Goal: Task Accomplishment & Management: Use online tool/utility

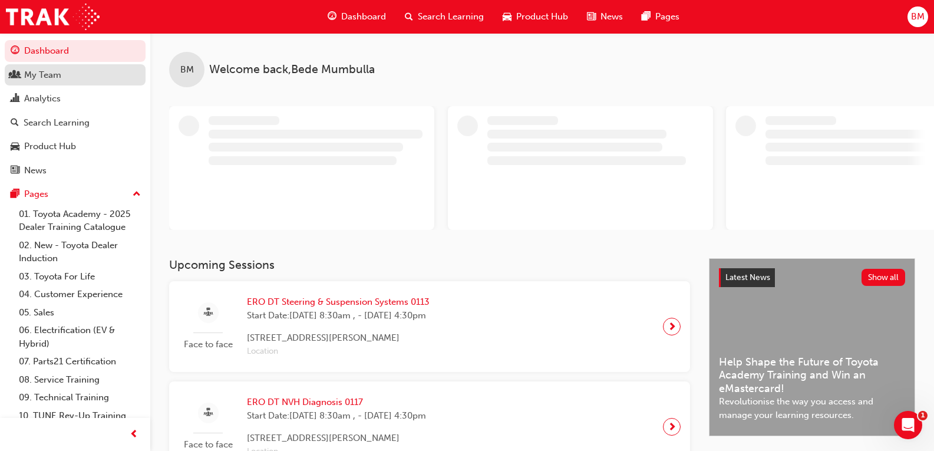
click at [56, 79] on div "My Team" at bounding box center [42, 75] width 37 height 14
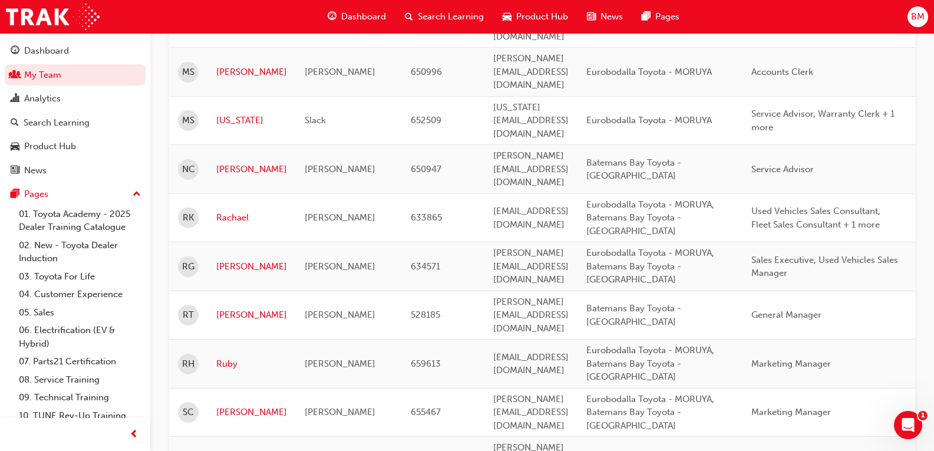
scroll to position [1356, 0]
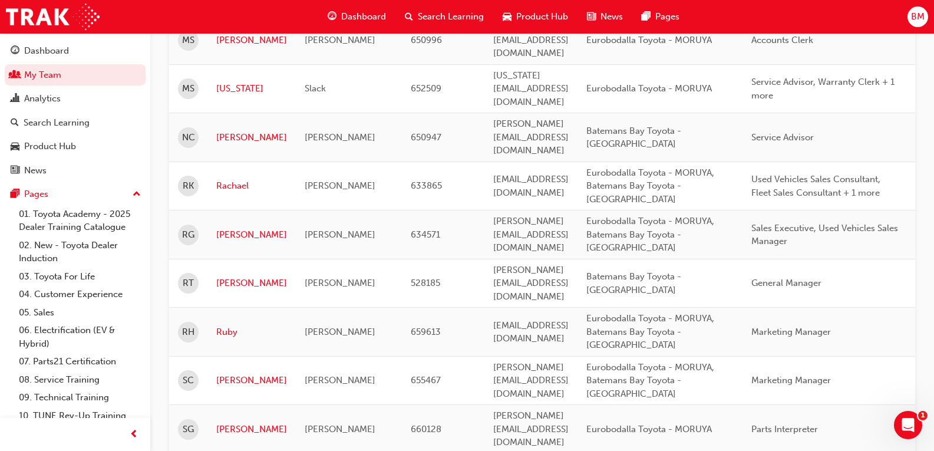
drag, startPoint x: 419, startPoint y: 322, endPoint x: 459, endPoint y: 316, distance: 41.1
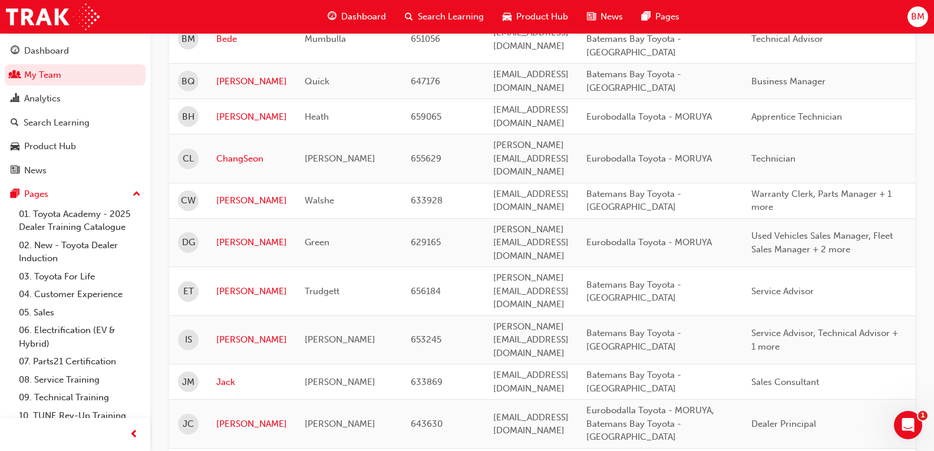
scroll to position [123, 0]
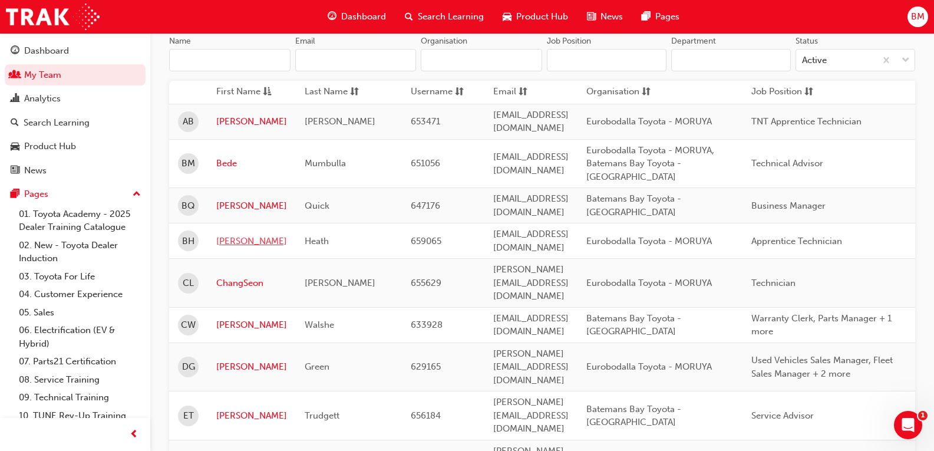
click at [229, 235] on link "[PERSON_NAME]" at bounding box center [251, 242] width 71 height 14
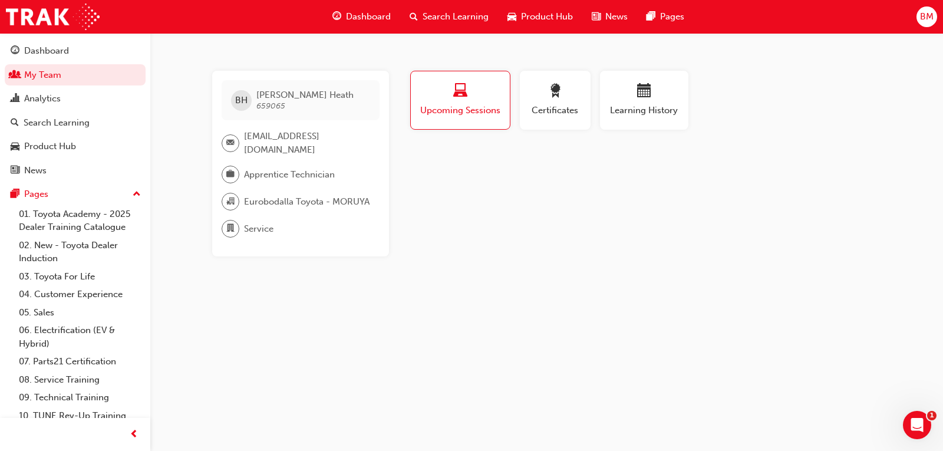
drag, startPoint x: 454, startPoint y: 107, endPoint x: 448, endPoint y: 106, distance: 6.5
click at [454, 107] on span "Upcoming Sessions" at bounding box center [460, 111] width 81 height 14
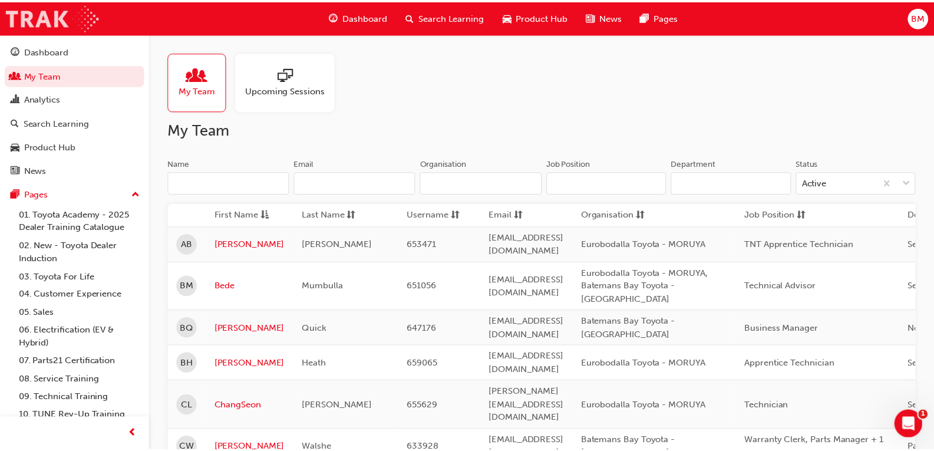
scroll to position [123, 0]
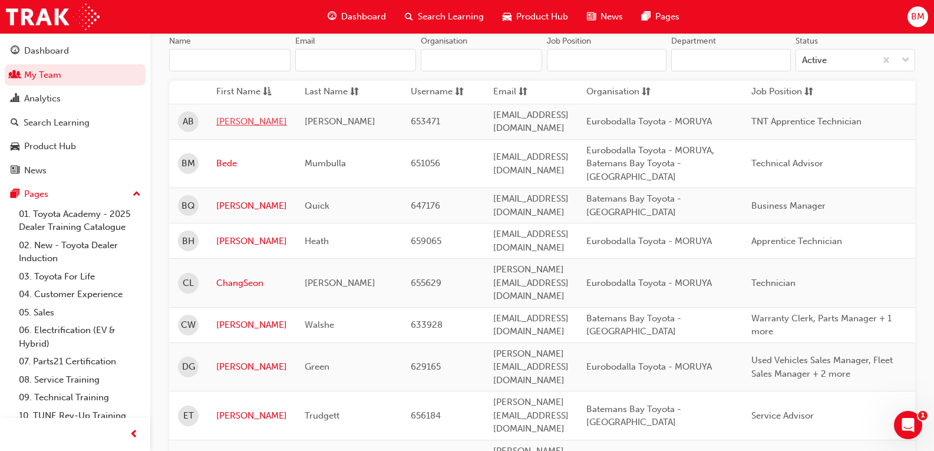
click at [234, 121] on link "[PERSON_NAME]" at bounding box center [251, 122] width 71 height 14
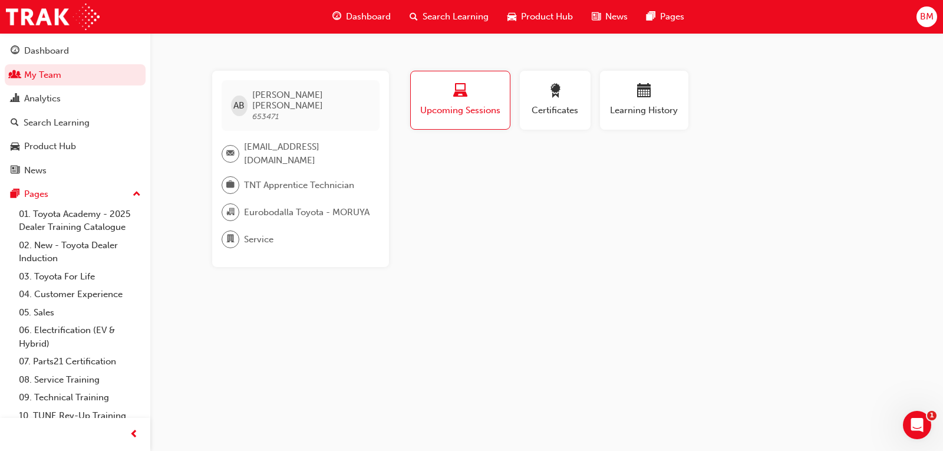
click at [497, 116] on span "Upcoming Sessions" at bounding box center [460, 111] width 81 height 14
click at [324, 179] on span "TNT Apprentice Technician" at bounding box center [299, 186] width 110 height 14
click at [331, 140] on span "[EMAIL_ADDRESS][DOMAIN_NAME]" at bounding box center [307, 153] width 126 height 27
click at [565, 96] on div "button" at bounding box center [555, 93] width 53 height 18
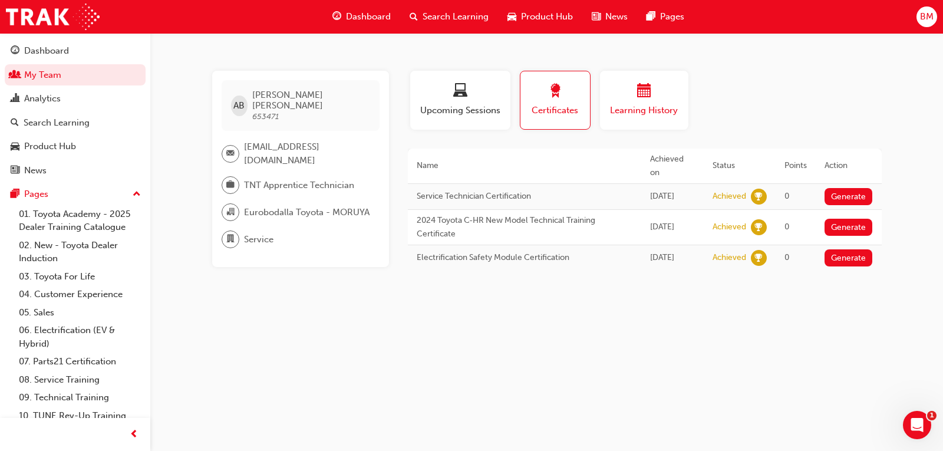
click at [648, 115] on span "Learning History" at bounding box center [644, 111] width 71 height 14
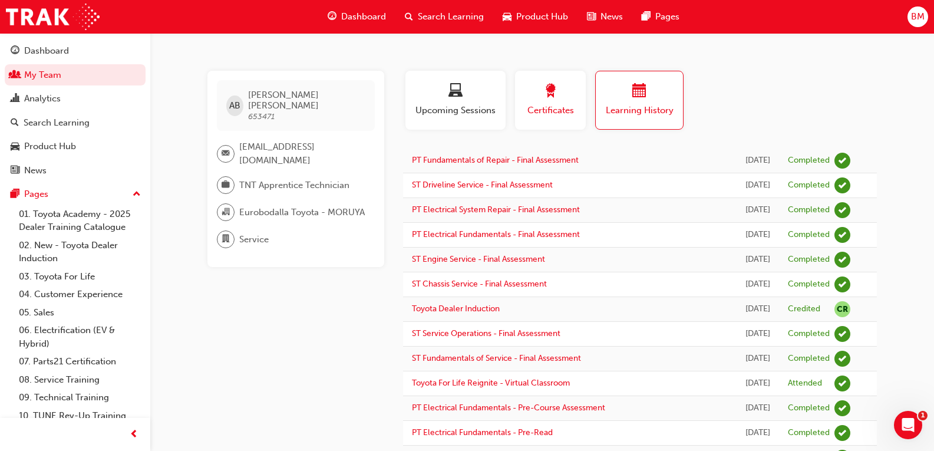
click at [546, 104] on span "Certificates" at bounding box center [550, 111] width 53 height 14
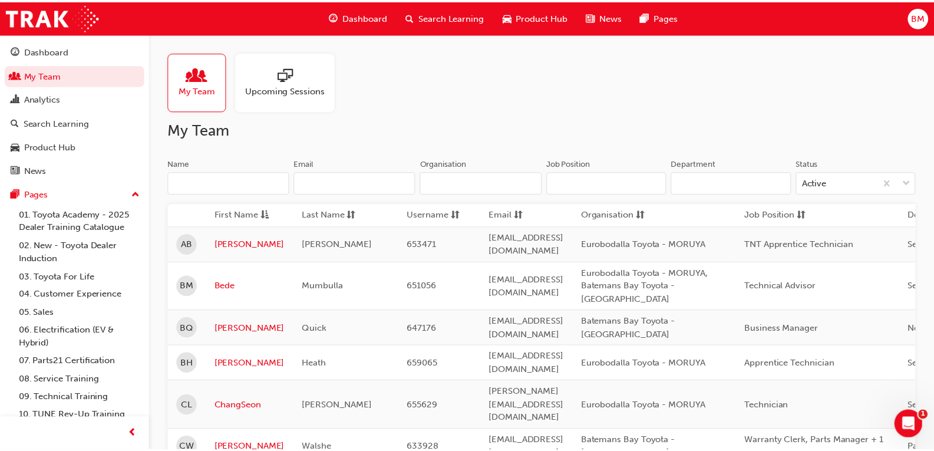
scroll to position [123, 0]
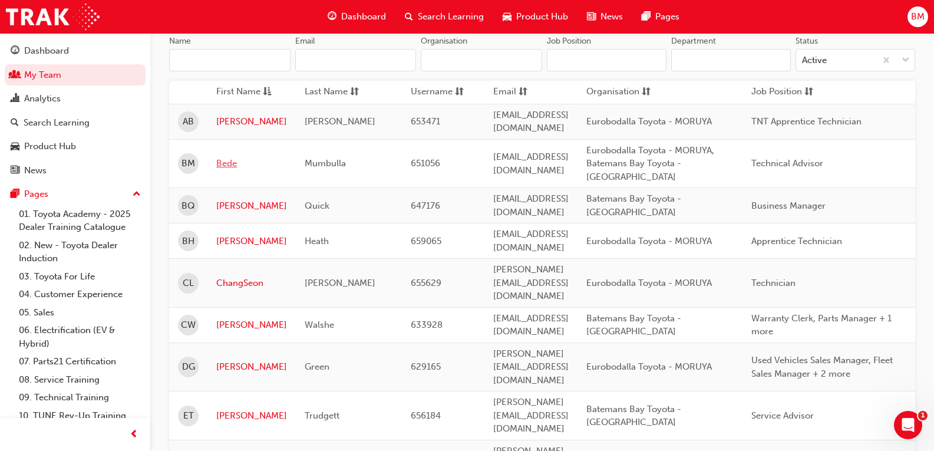
click at [229, 157] on link "Bede" at bounding box center [251, 164] width 71 height 14
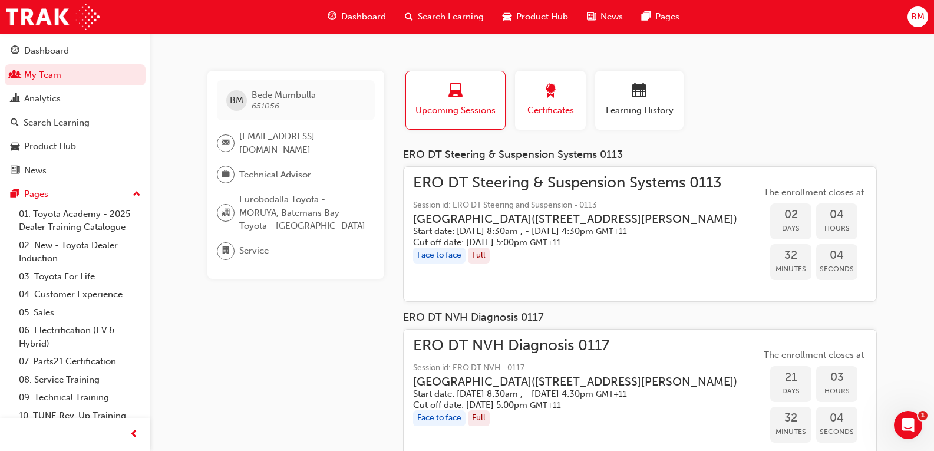
drag, startPoint x: 554, startPoint y: 93, endPoint x: 548, endPoint y: 97, distance: 7.2
click at [555, 94] on span "award-icon" at bounding box center [550, 92] width 14 height 16
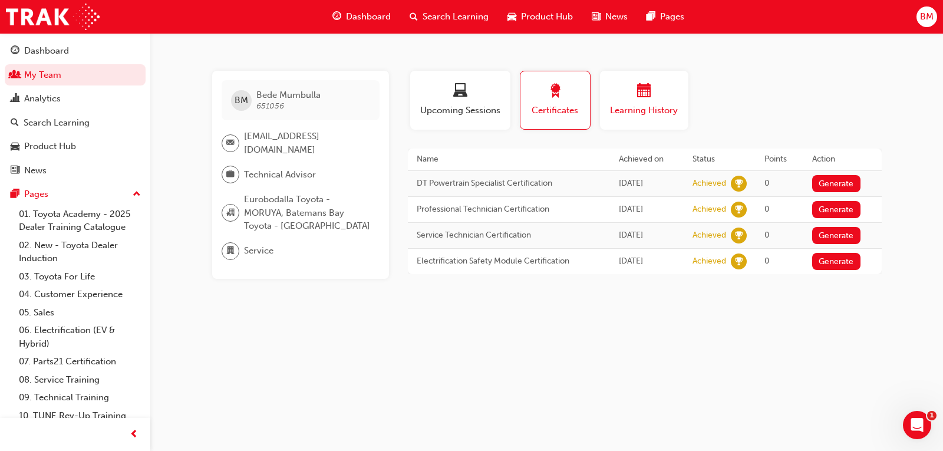
click at [647, 118] on button "Learning History" at bounding box center [644, 100] width 88 height 59
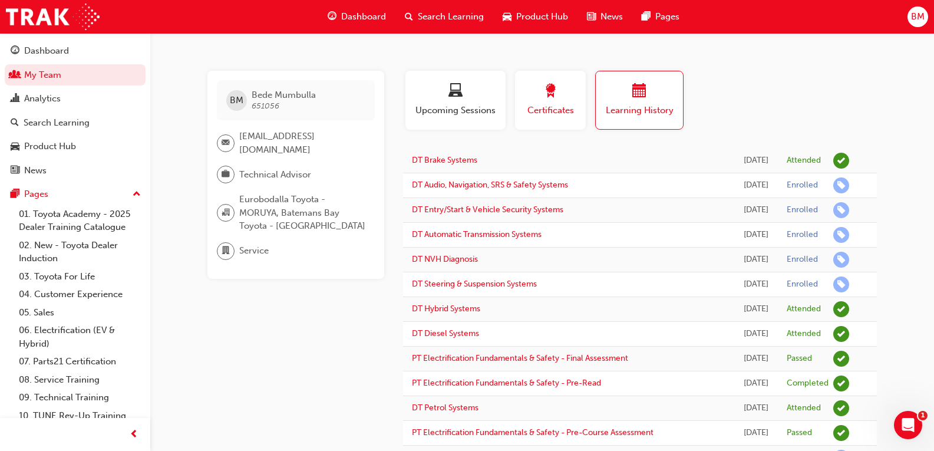
click at [556, 112] on span "Certificates" at bounding box center [550, 111] width 53 height 14
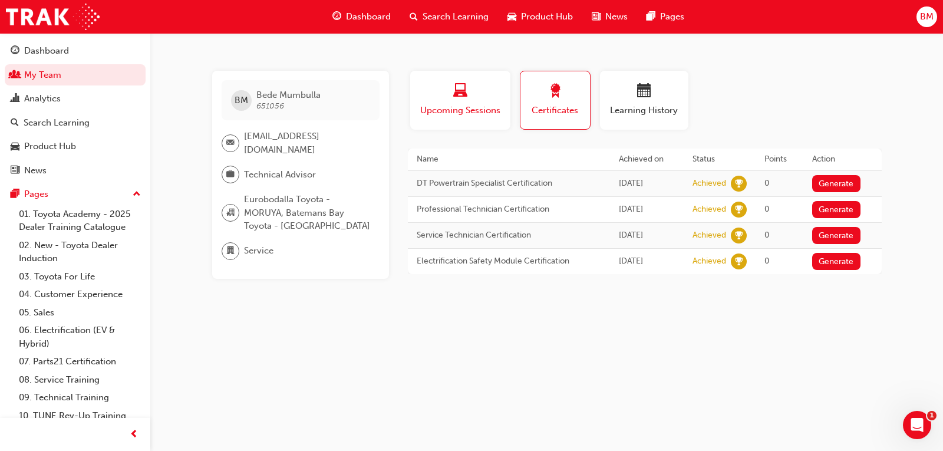
click at [485, 120] on button "Upcoming Sessions" at bounding box center [460, 100] width 100 height 59
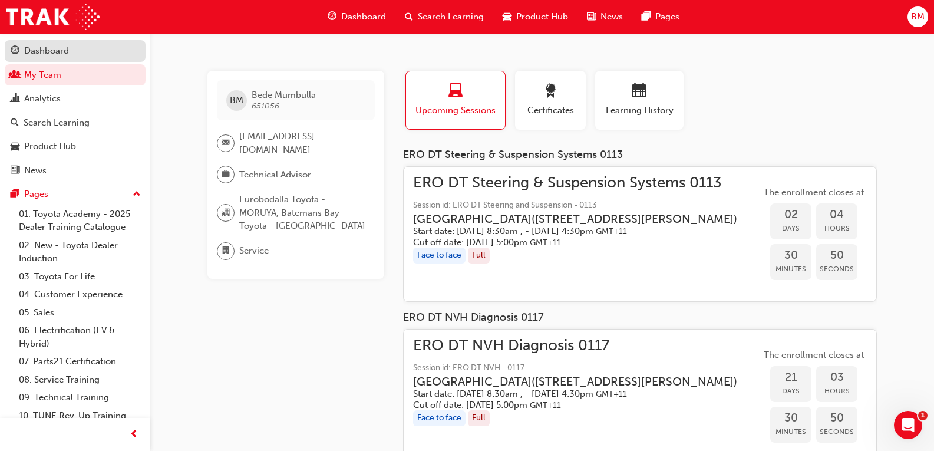
click at [73, 48] on div "Dashboard" at bounding box center [75, 51] width 129 height 15
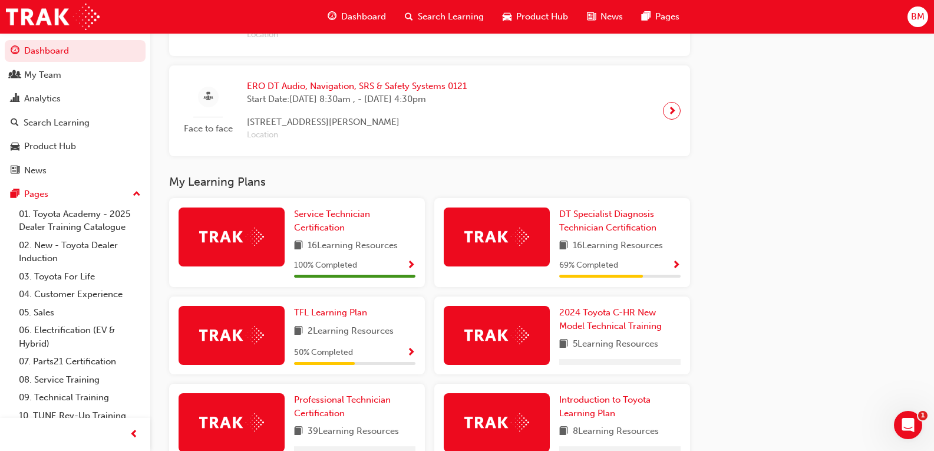
scroll to position [555, 0]
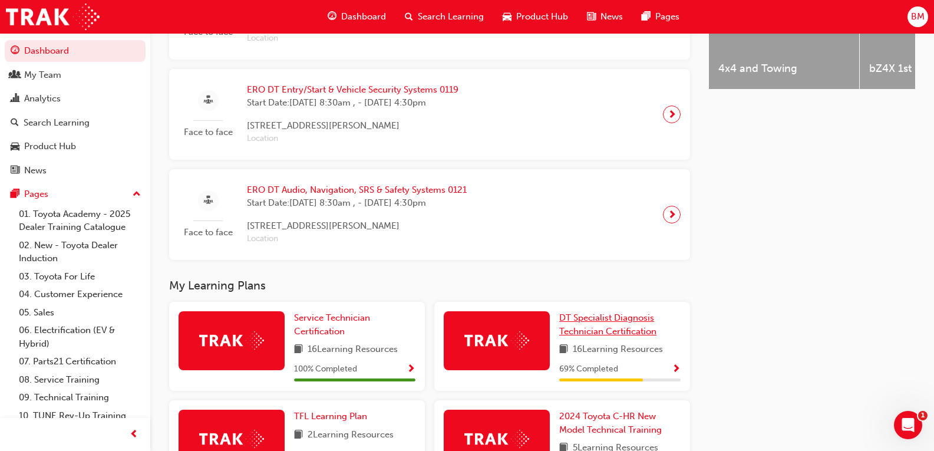
click at [594, 328] on link "DT Specialist Diagnosis Technician Certification" at bounding box center [619, 324] width 121 height 27
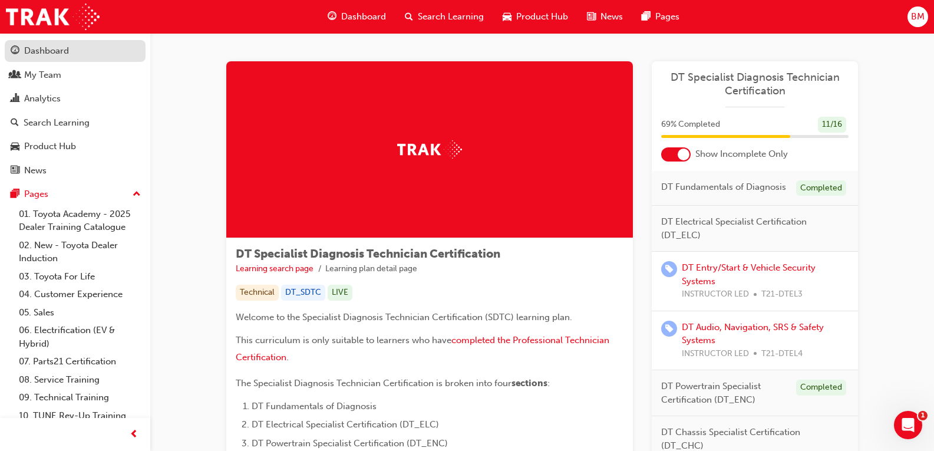
click at [34, 47] on div "Dashboard" at bounding box center [46, 51] width 45 height 14
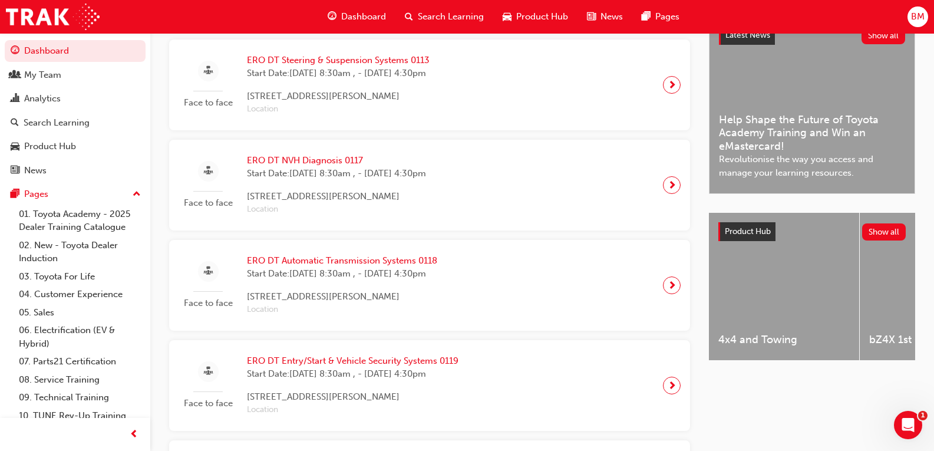
scroll to position [261, 0]
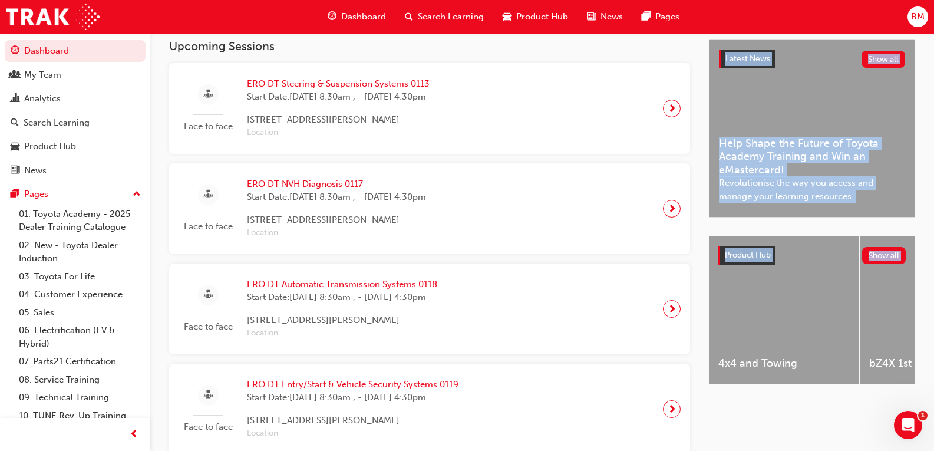
drag, startPoint x: 714, startPoint y: 390, endPoint x: 671, endPoint y: 391, distance: 43.6
click at [716, 386] on div "4x4 and Towing" at bounding box center [784, 311] width 150 height 150
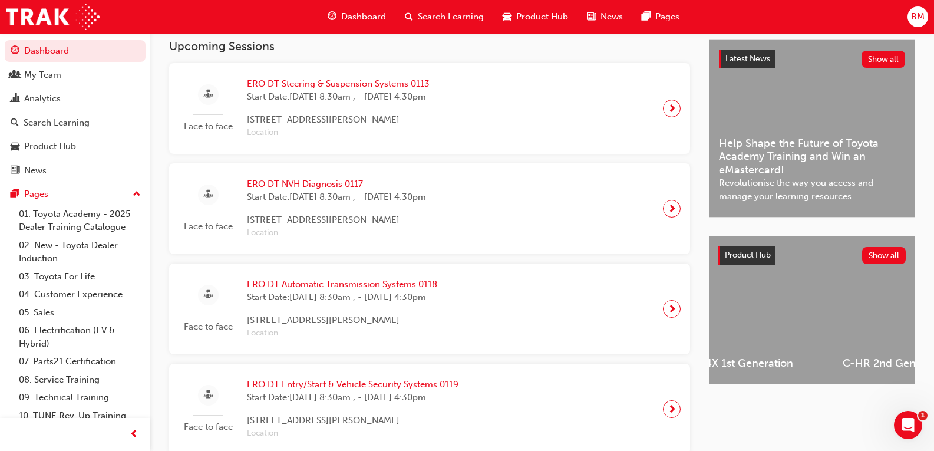
scroll to position [0, 180]
click at [764, 386] on div "Camry 9th Generation" at bounding box center [695, 311] width 150 height 150
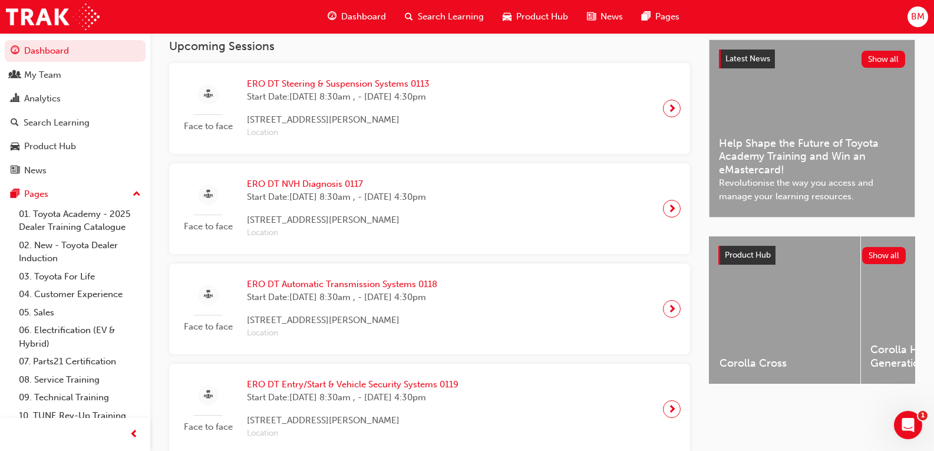
click at [43, 75] on div "My Team" at bounding box center [42, 75] width 37 height 14
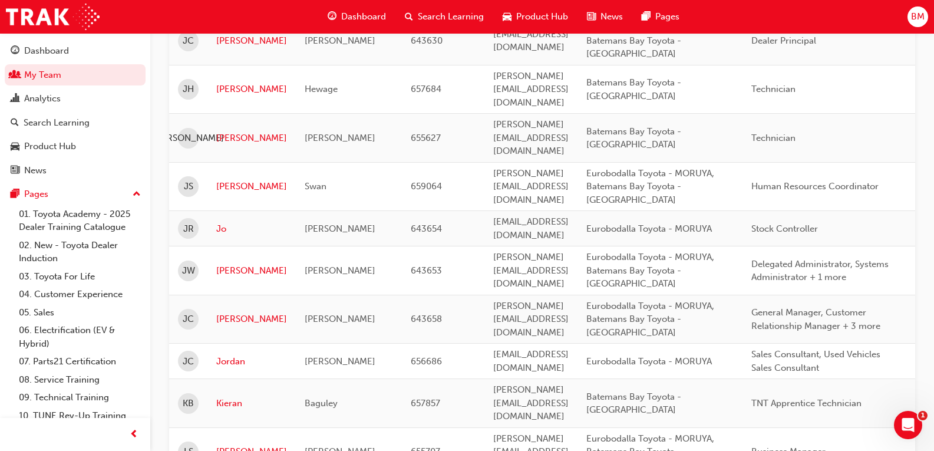
scroll to position [614, 0]
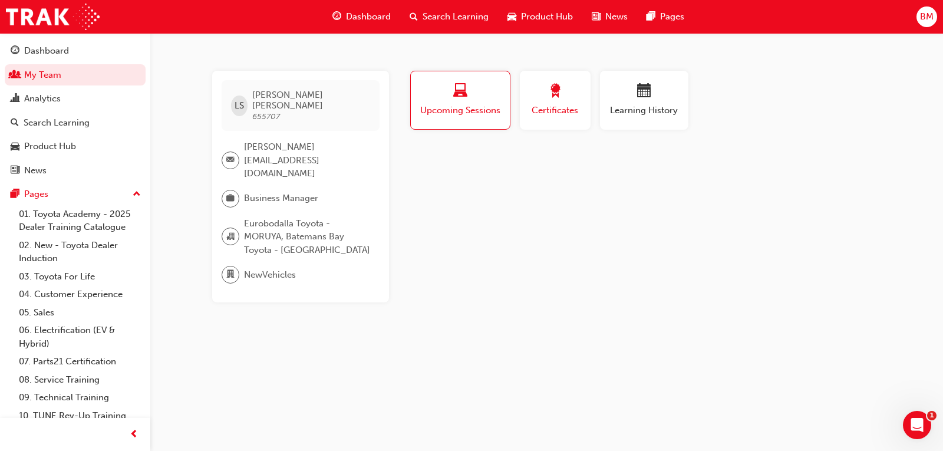
click at [569, 124] on button "Certificates" at bounding box center [555, 100] width 71 height 59
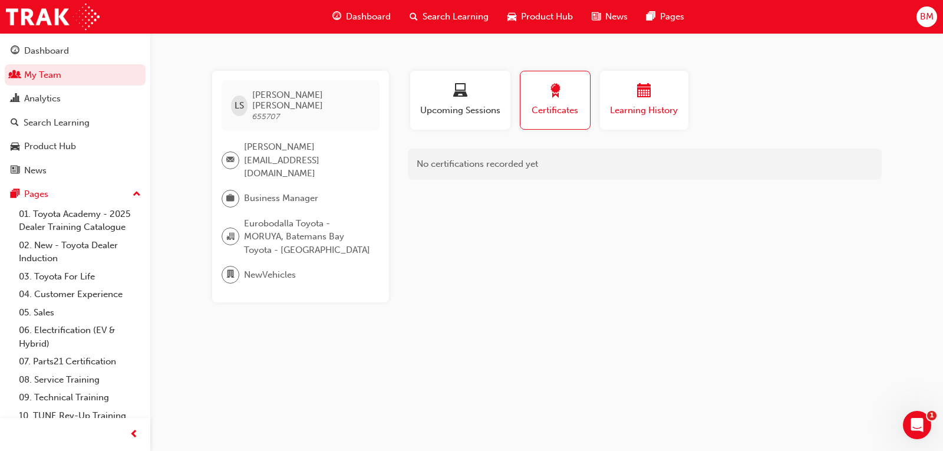
click at [627, 114] on span "Learning History" at bounding box center [644, 111] width 71 height 14
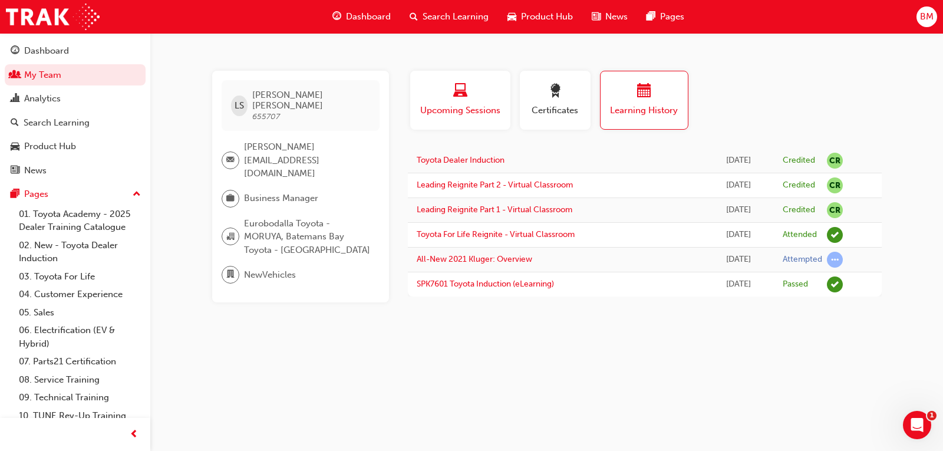
click at [457, 117] on span "Upcoming Sessions" at bounding box center [460, 111] width 83 height 14
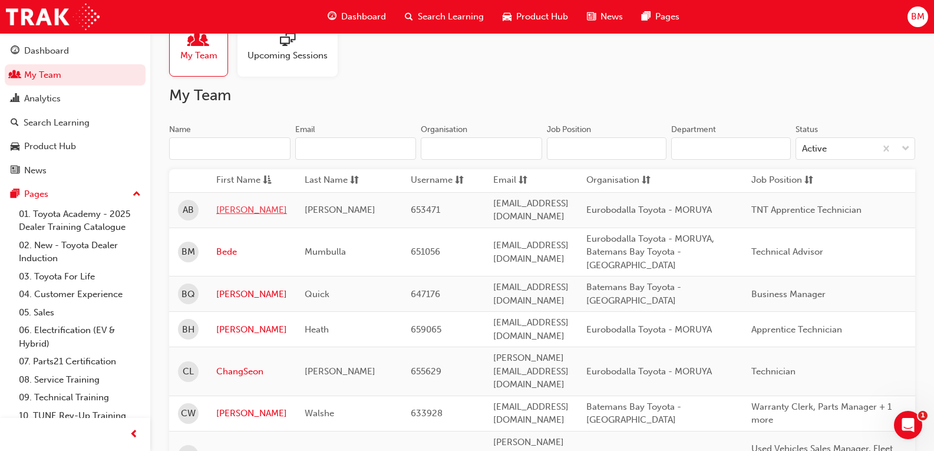
scroll to position [25, 0]
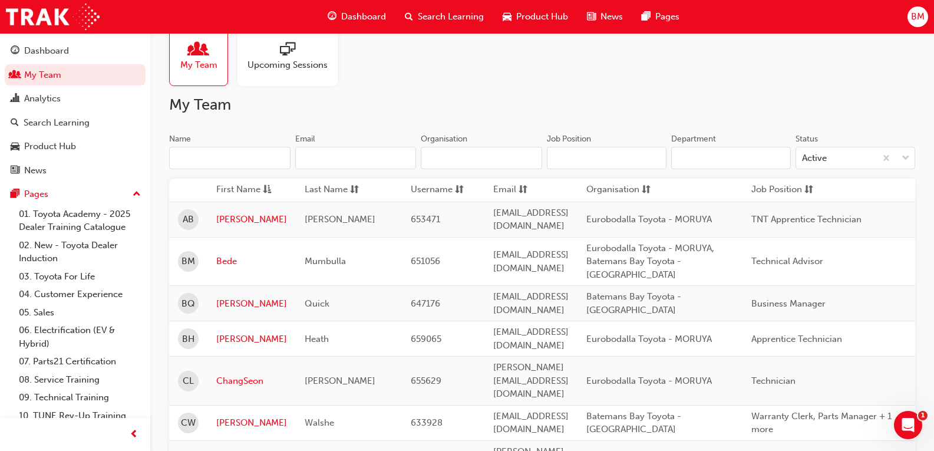
click at [210, 162] on input "Name" at bounding box center [229, 158] width 121 height 22
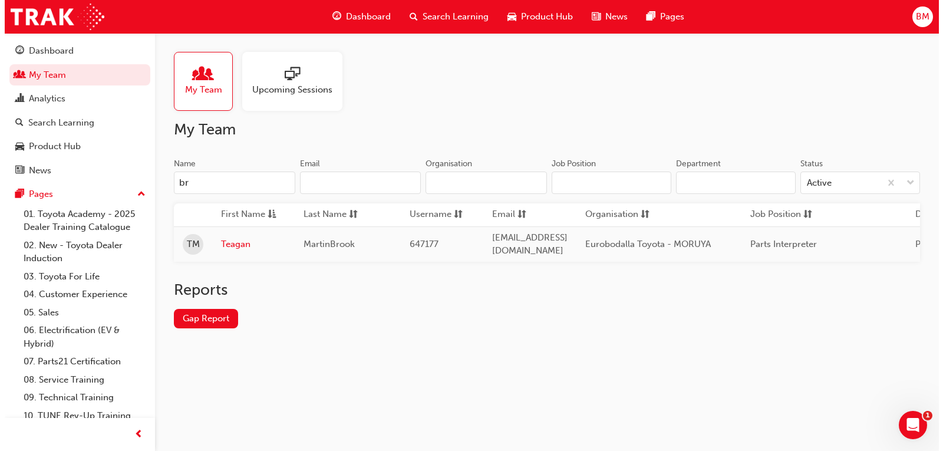
scroll to position [0, 0]
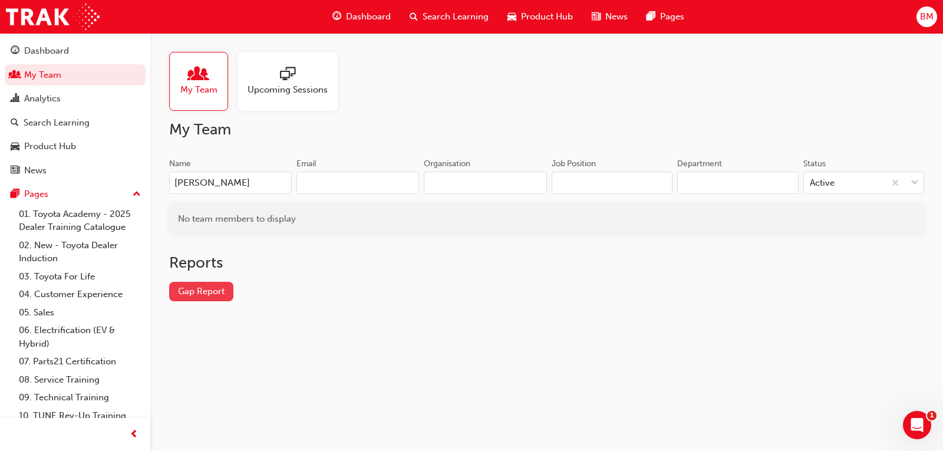
type input "[PERSON_NAME]"
click at [186, 291] on link "Gap Report" at bounding box center [201, 291] width 64 height 19
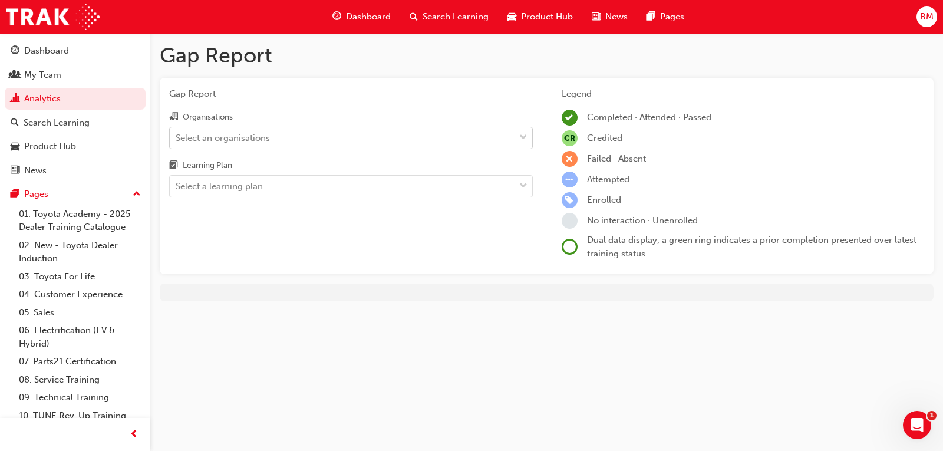
click at [265, 139] on div "Select an organisations" at bounding box center [223, 138] width 94 height 14
click at [177, 139] on input "Organisations Select an organisations" at bounding box center [176, 137] width 1 height 10
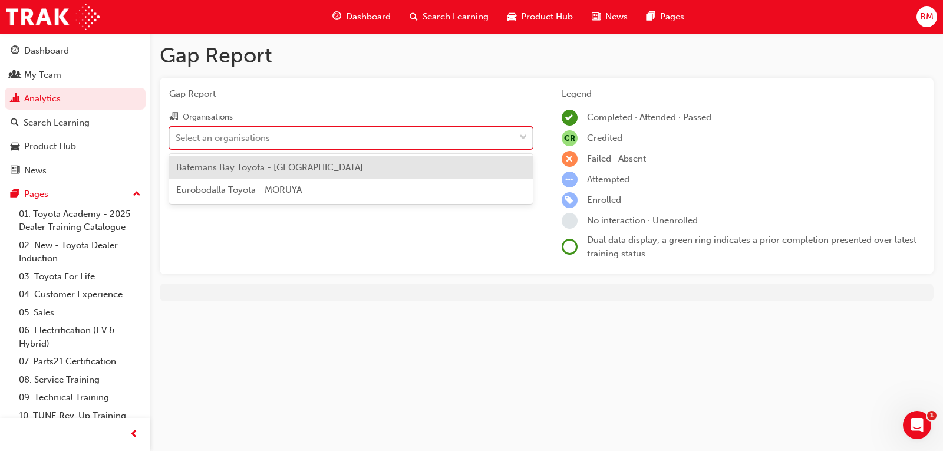
click at [274, 190] on span "Eurobodalla Toyota - MORUYA" at bounding box center [239, 189] width 126 height 11
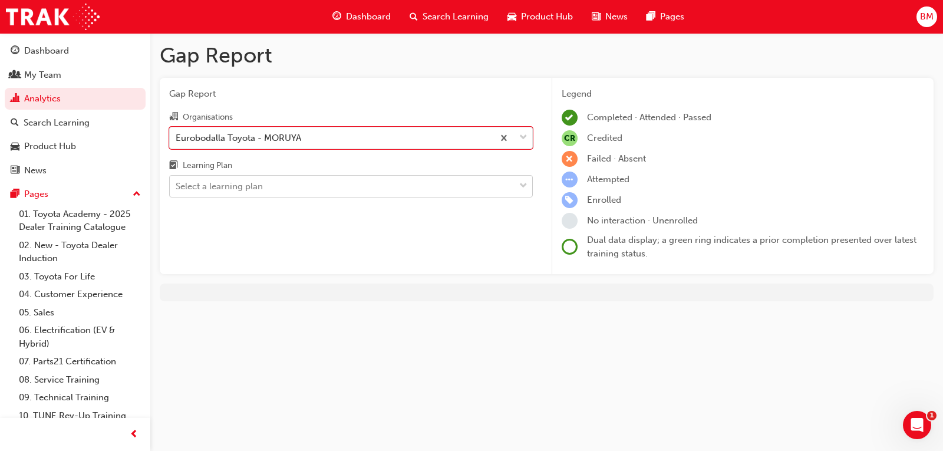
click at [276, 186] on div "Select a learning plan" at bounding box center [342, 186] width 345 height 21
click at [177, 186] on input "Learning Plan Select a learning plan" at bounding box center [176, 186] width 1 height 10
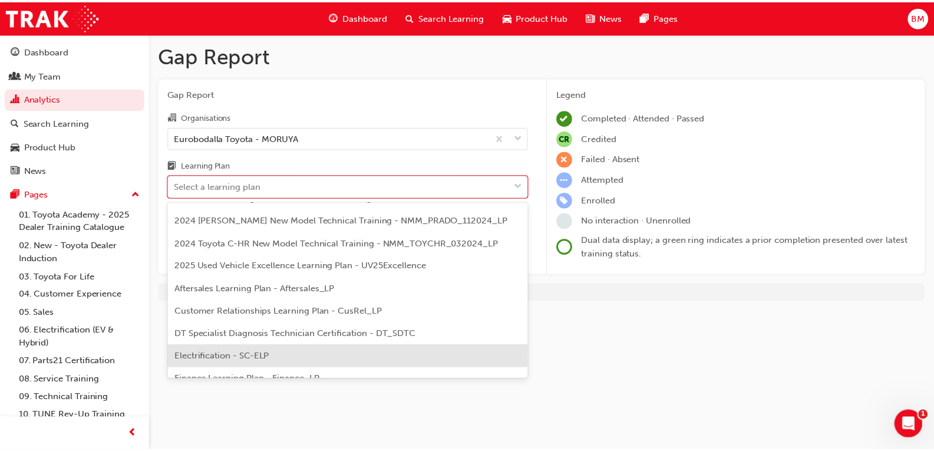
scroll to position [59, 0]
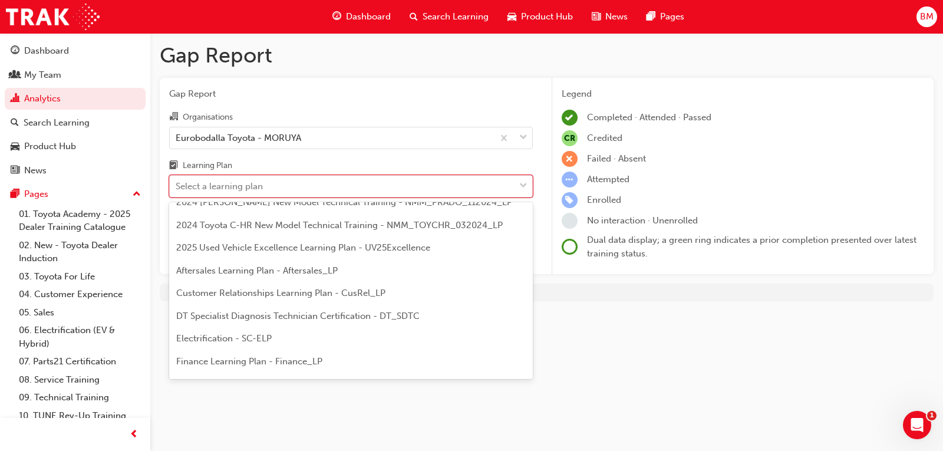
click at [293, 321] on div "DT Specialist Diagnosis Technician Certification - DT_SDTC" at bounding box center [351, 316] width 364 height 23
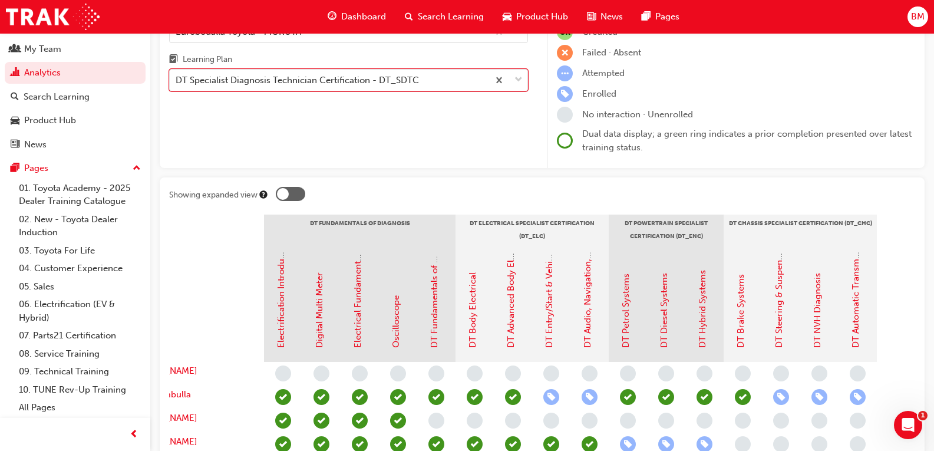
scroll to position [101, 0]
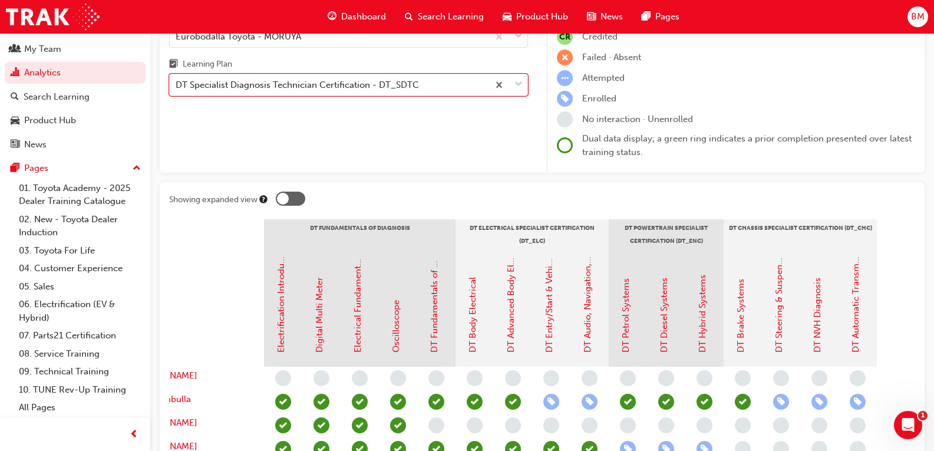
click at [282, 198] on div at bounding box center [283, 199] width 12 height 12
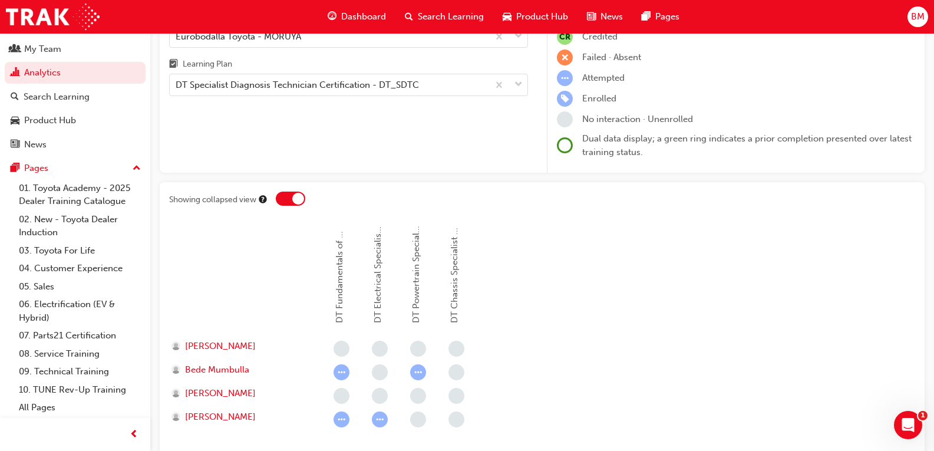
click at [282, 198] on div at bounding box center [290, 199] width 29 height 14
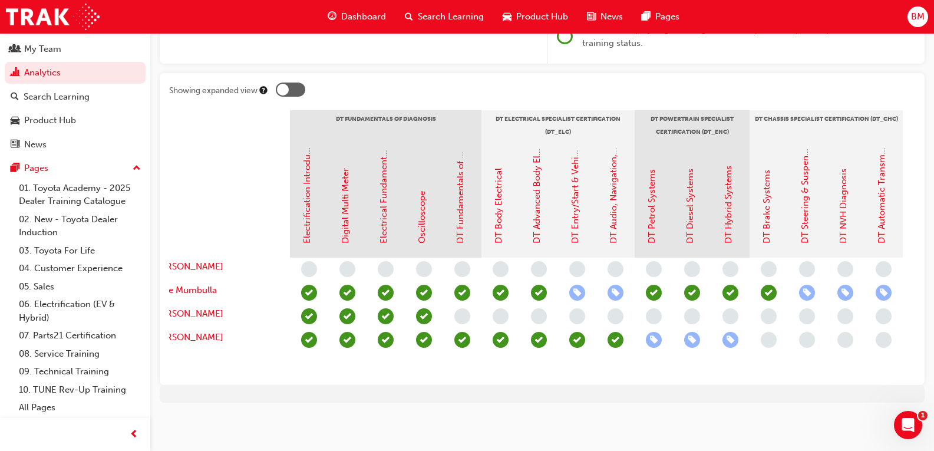
scroll to position [0, 58]
